Goal: Task Accomplishment & Management: Manage account settings

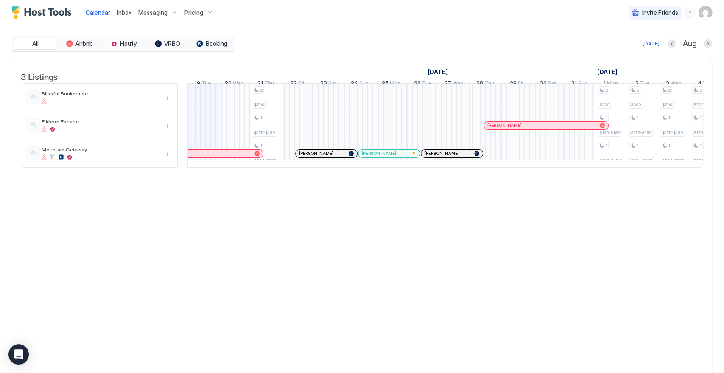
scroll to position [0, 471]
click at [702, 13] on img "User profile" at bounding box center [705, 13] width 14 height 14
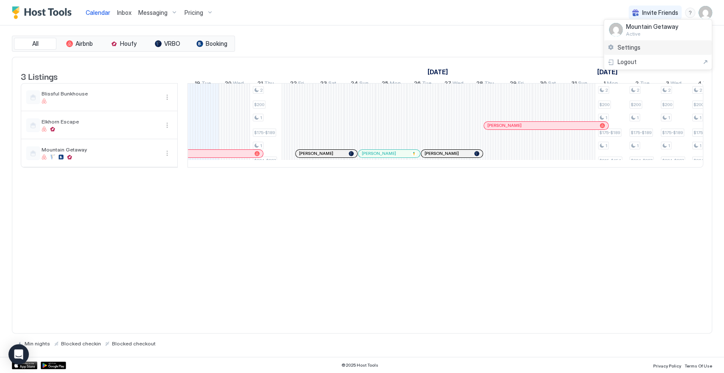
click at [634, 47] on span "Settings" at bounding box center [628, 48] width 23 height 8
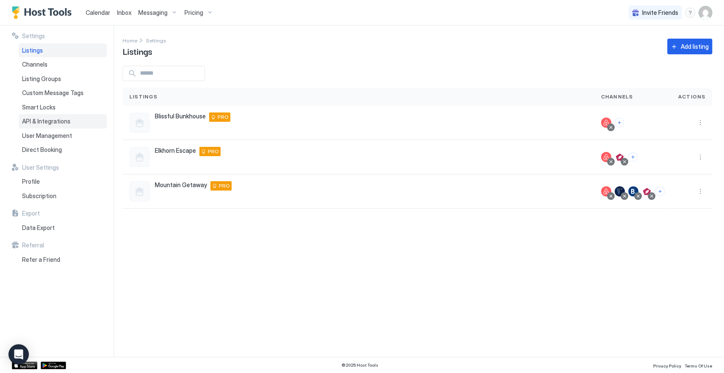
click at [63, 120] on span "API & Integrations" at bounding box center [46, 121] width 48 height 8
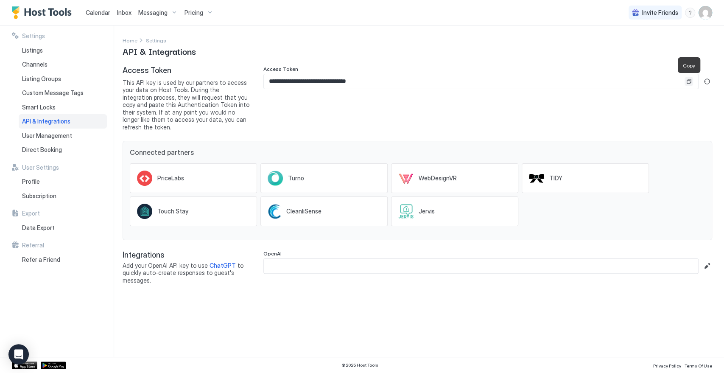
click at [690, 84] on button "Copy" at bounding box center [688, 81] width 8 height 8
